Goal: Find specific page/section: Find specific page/section

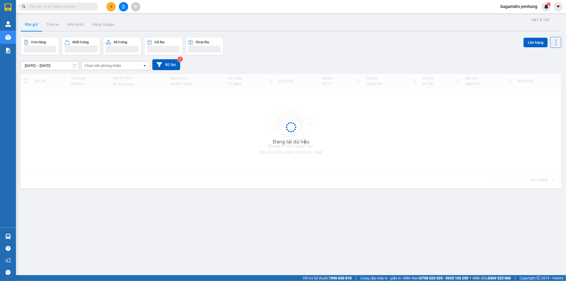
click at [83, 6] on input "text" at bounding box center [60, 7] width 63 height 6
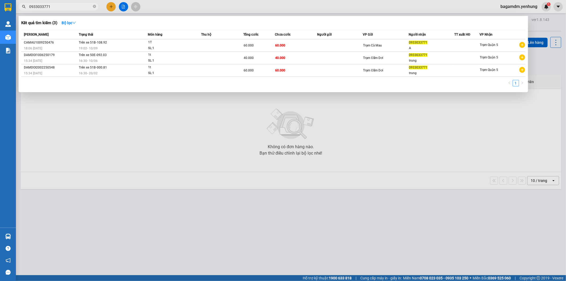
type input "0933033771"
click at [95, 5] on icon "close-circle" at bounding box center [94, 6] width 3 height 3
